Goal: Obtain resource: Download file/media

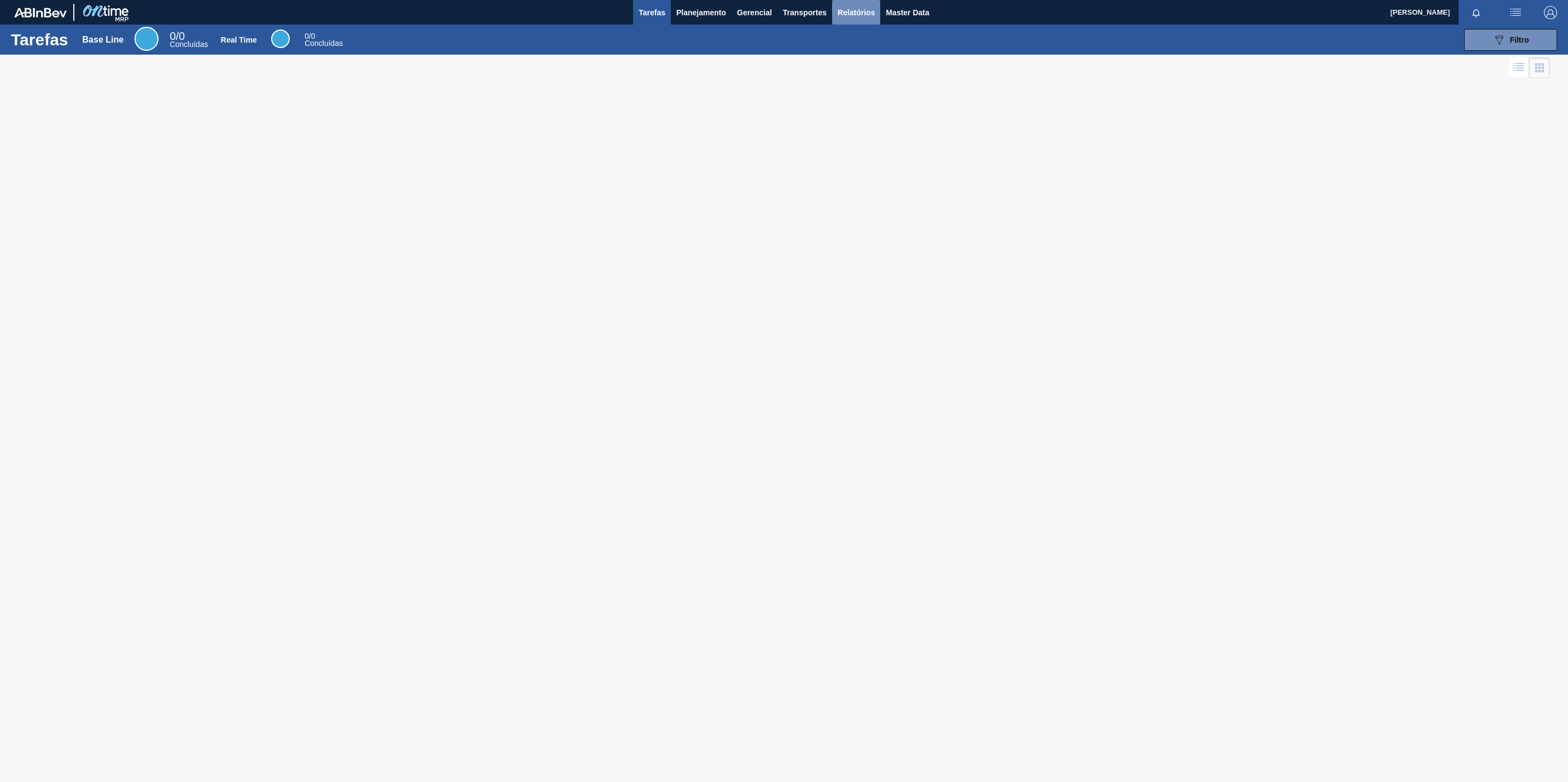
click at [866, 22] on button "Relatórios" at bounding box center [856, 12] width 48 height 25
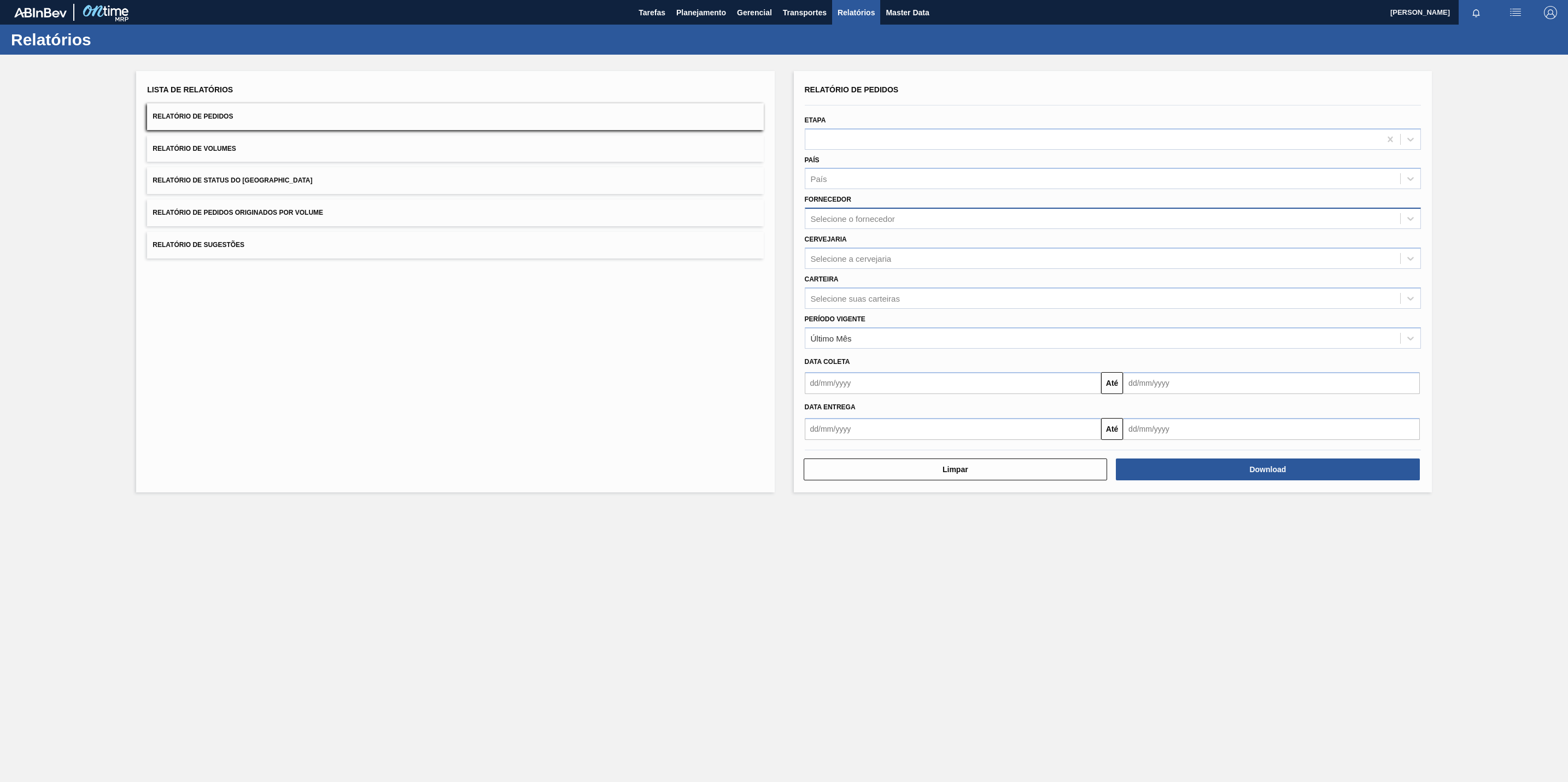
click at [977, 225] on div "Selecione o fornecedor" at bounding box center [1103, 218] width 595 height 16
paste input "316230"
type input "316230"
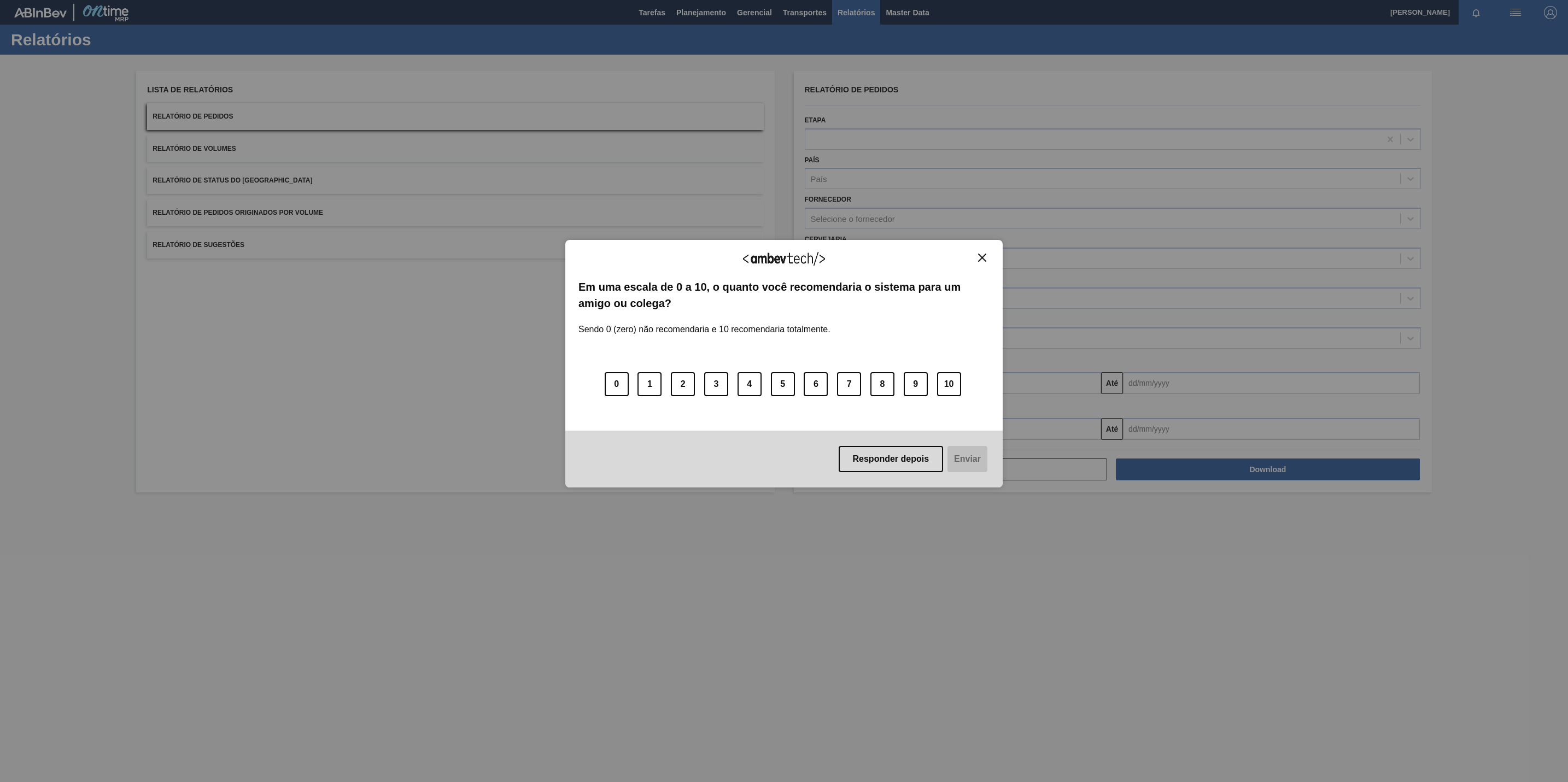
click at [733, 0] on body "Tarefas Planejamento Gerencial Transportes Relatórios Master Data Orlando César…" at bounding box center [784, 0] width 1568 height 0
click at [985, 262] on div "Agradecemos seu feedback!" at bounding box center [784, 266] width 411 height 25
click at [983, 251] on div "Agradecemos seu feedback! Em uma escala de 0 a 10, o quanto você recomendaria o…" at bounding box center [784, 363] width 437 height 248
click at [982, 262] on img "Close" at bounding box center [982, 258] width 8 height 8
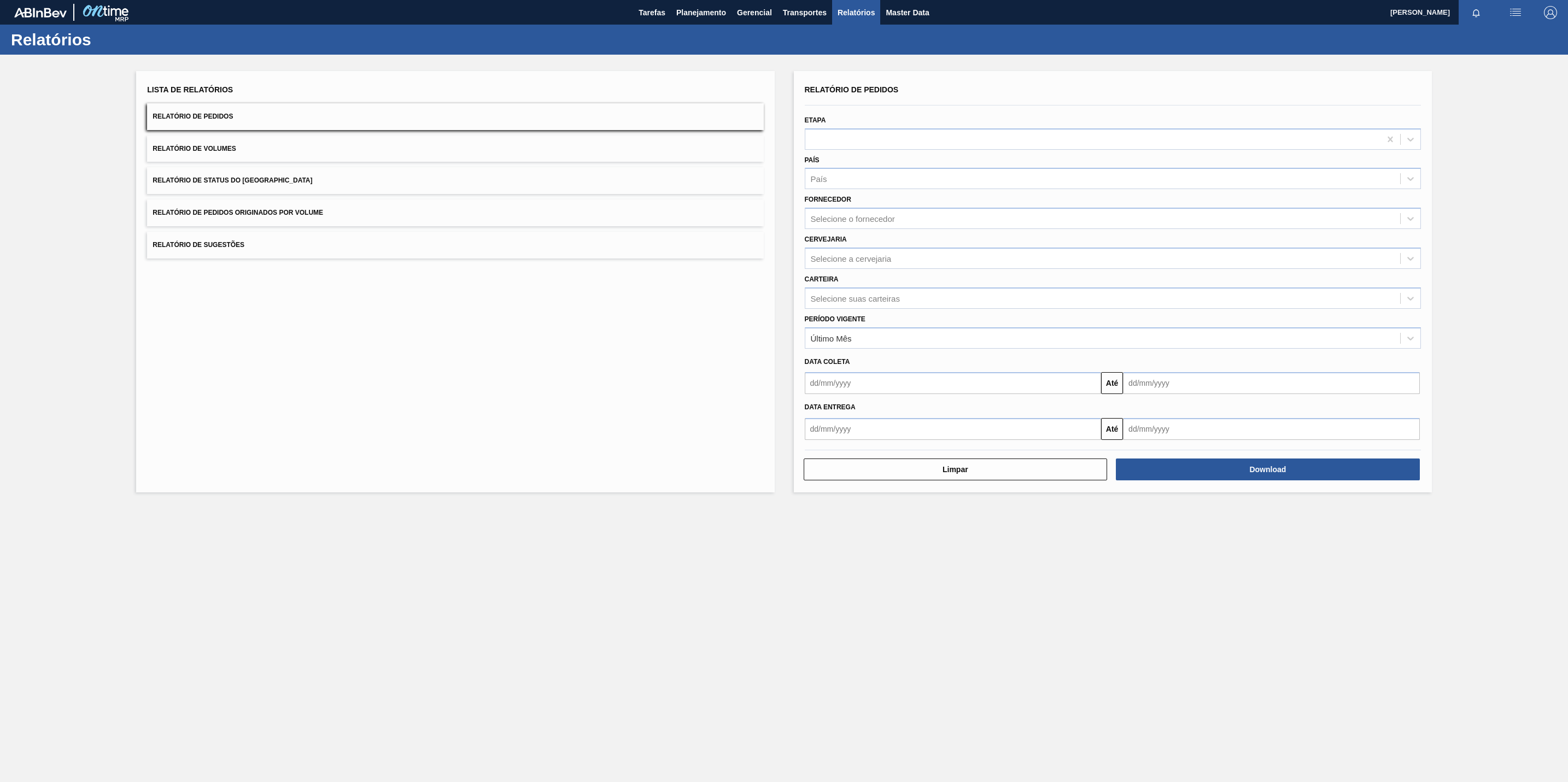
click at [813, 206] on div "Fornecedor Selecione o fornecedor" at bounding box center [1113, 210] width 616 height 37
click at [827, 218] on div "Selecione o fornecedor" at bounding box center [852, 218] width 84 height 9
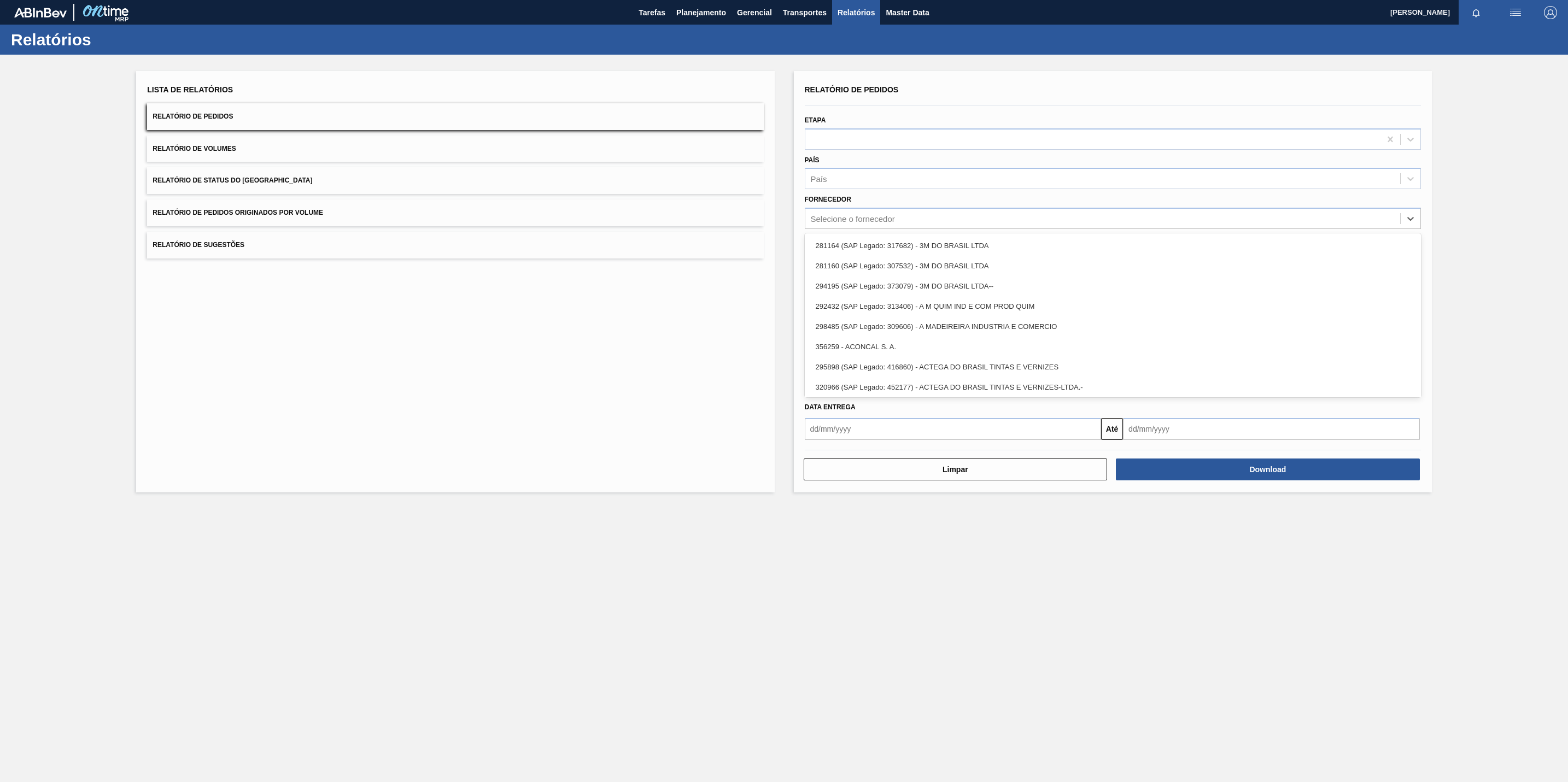
paste input "316230"
type input "316230"
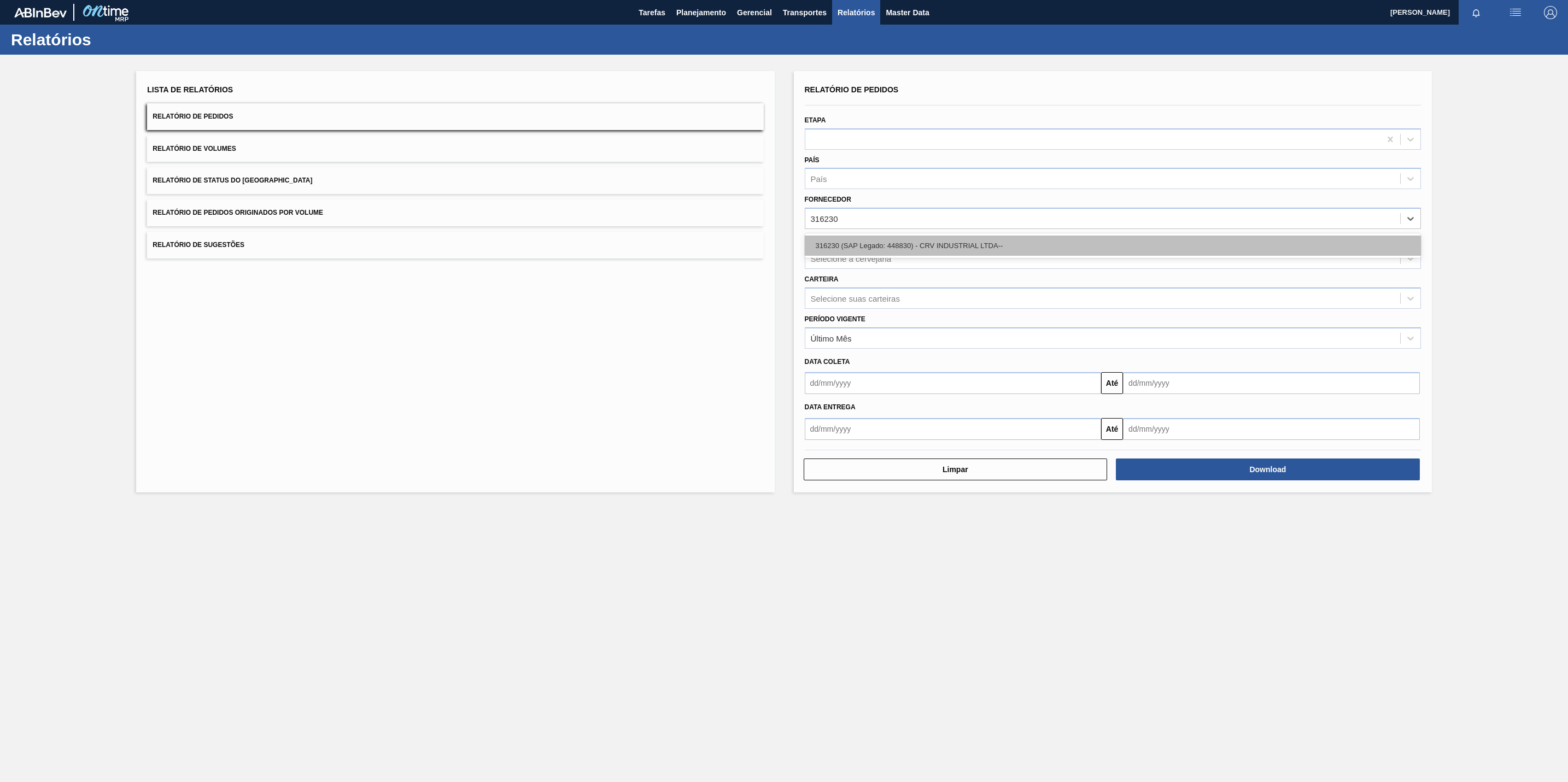
click at [847, 252] on div "316230 (SAP Legado: 448830) - CRV INDUSTRIAL LTDA--" at bounding box center [1113, 245] width 616 height 21
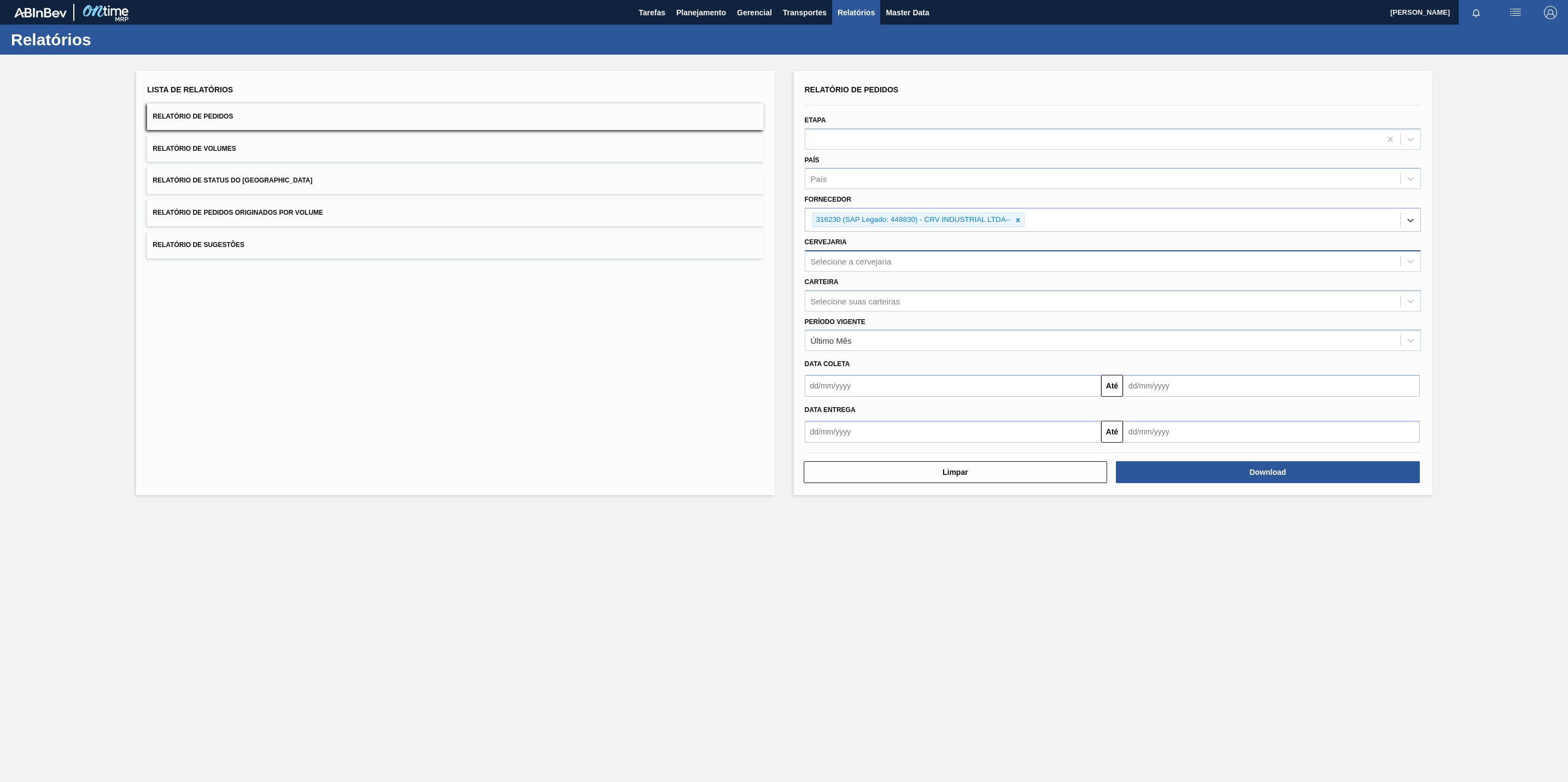
click at [840, 264] on div "Selecione a cervejaria" at bounding box center [851, 261] width 81 height 9
paste input "BR15"
type input "BR15"
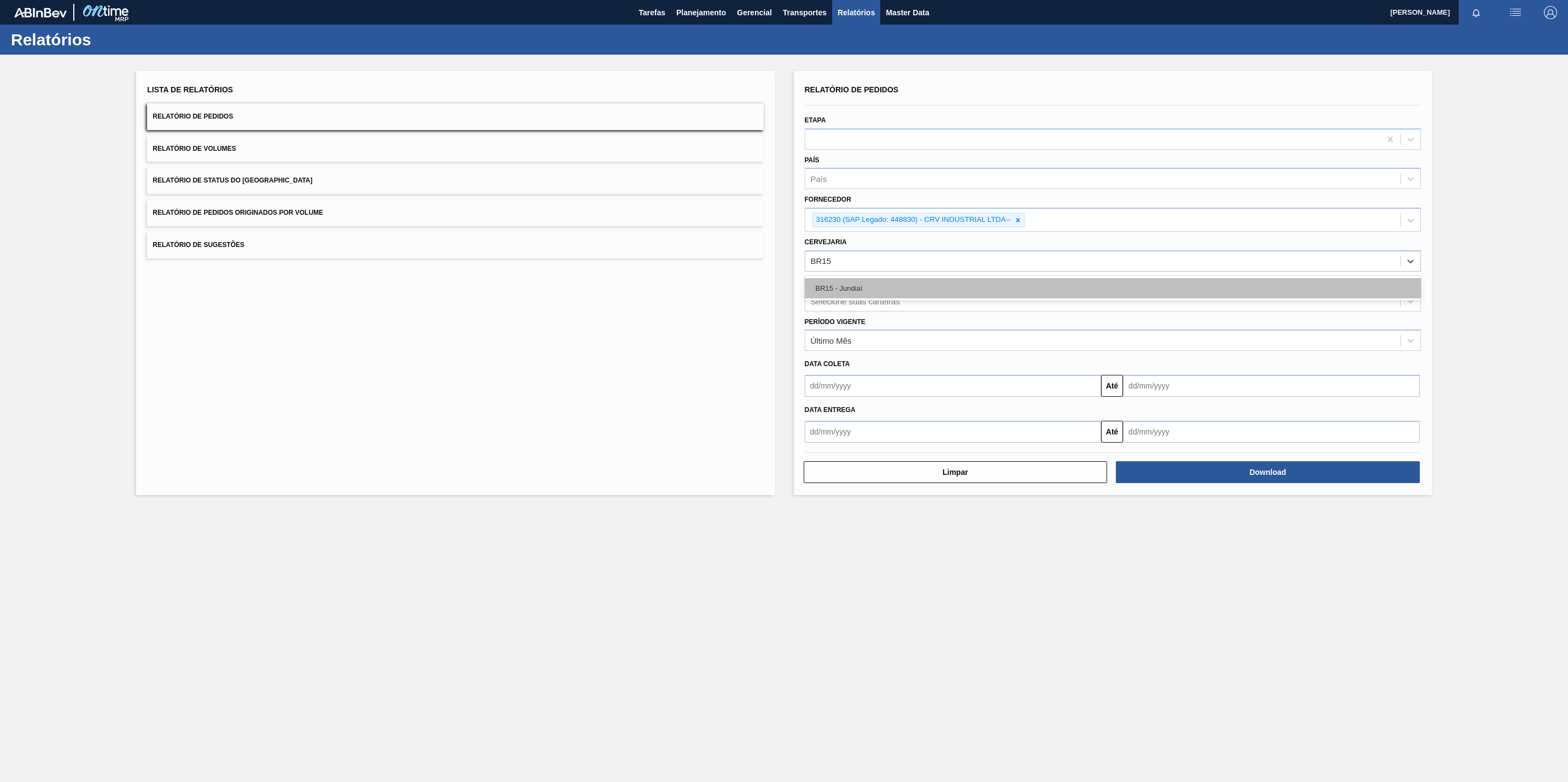
click at [875, 284] on div "BR15 - Jundiaí" at bounding box center [1113, 288] width 616 height 21
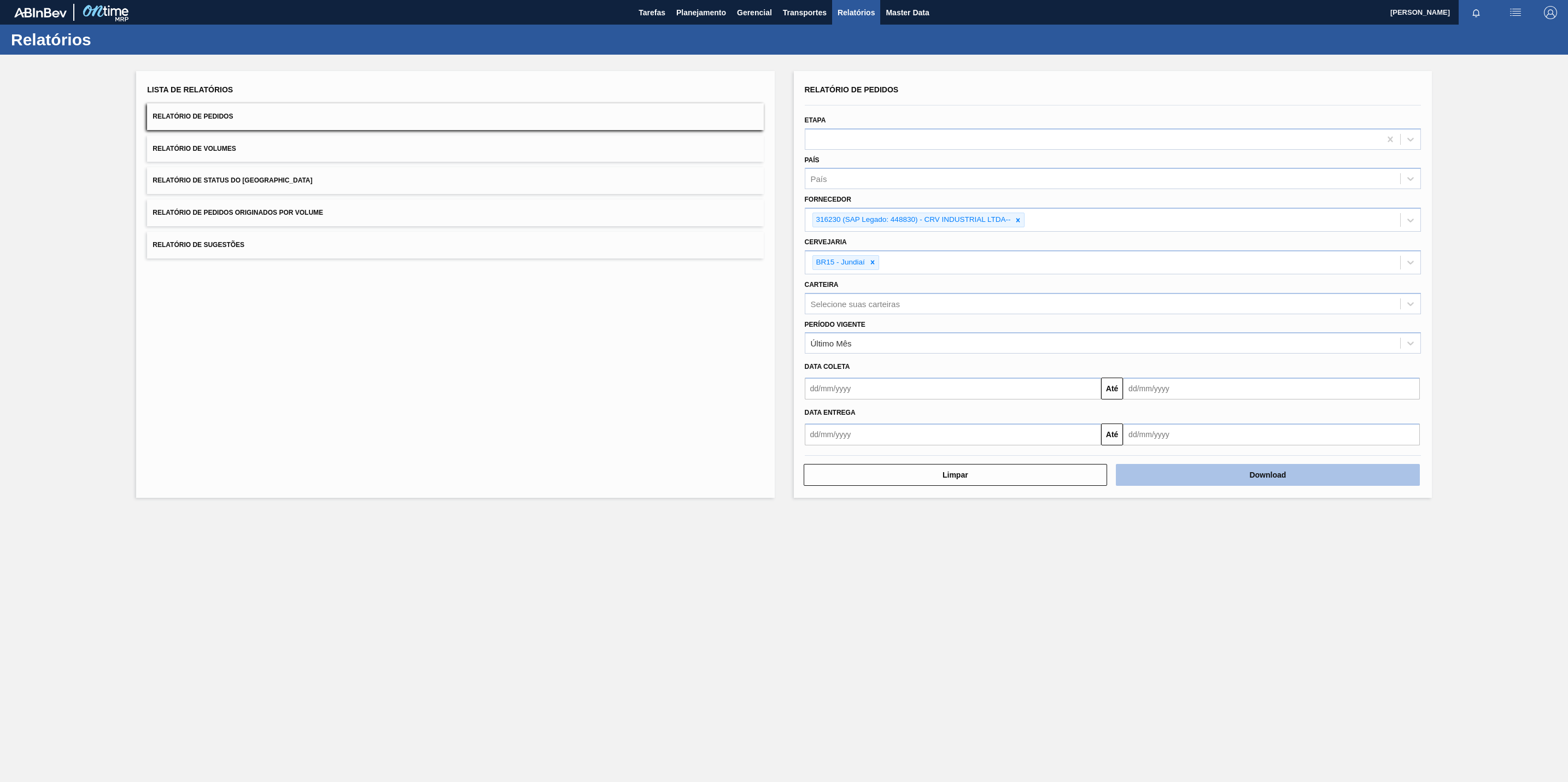
click at [1172, 484] on button "Download" at bounding box center [1268, 474] width 304 height 22
